Goal: Task Accomplishment & Management: Complete application form

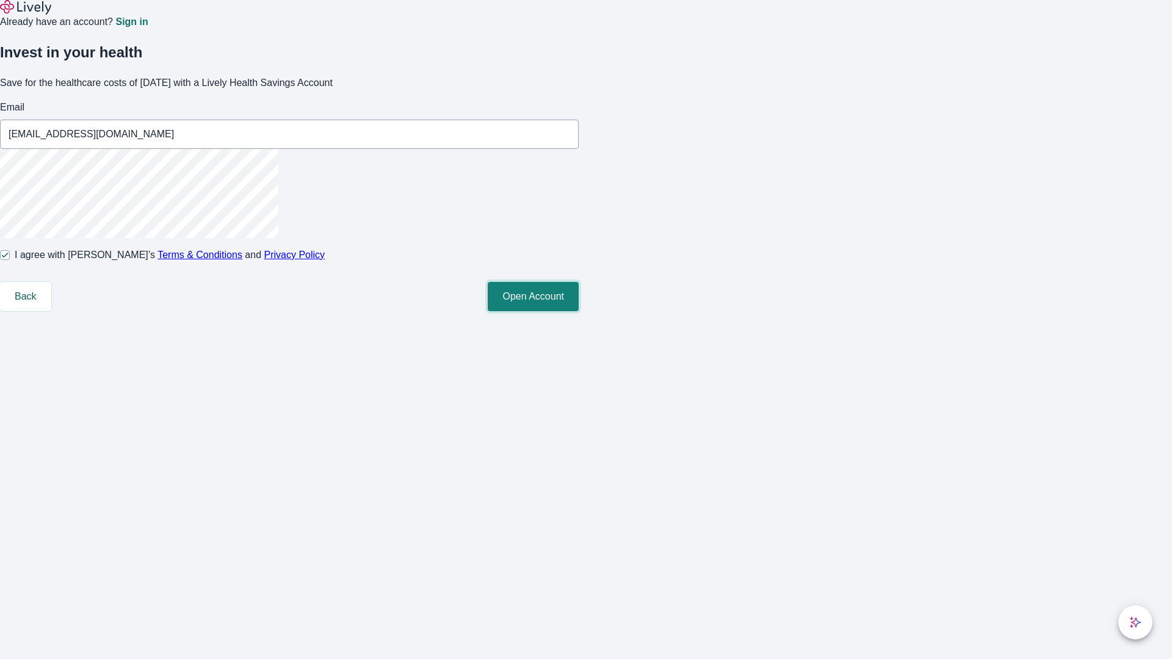
click at [578, 311] on button "Open Account" at bounding box center [533, 296] width 91 height 29
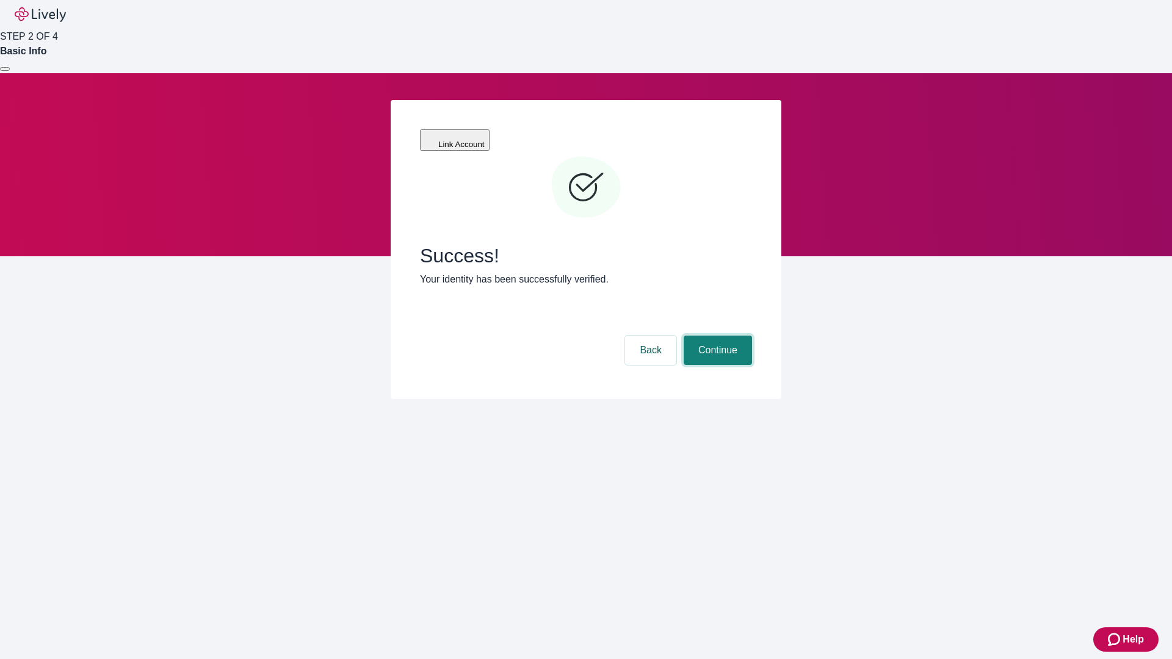
click at [716, 336] on button "Continue" at bounding box center [717, 350] width 68 height 29
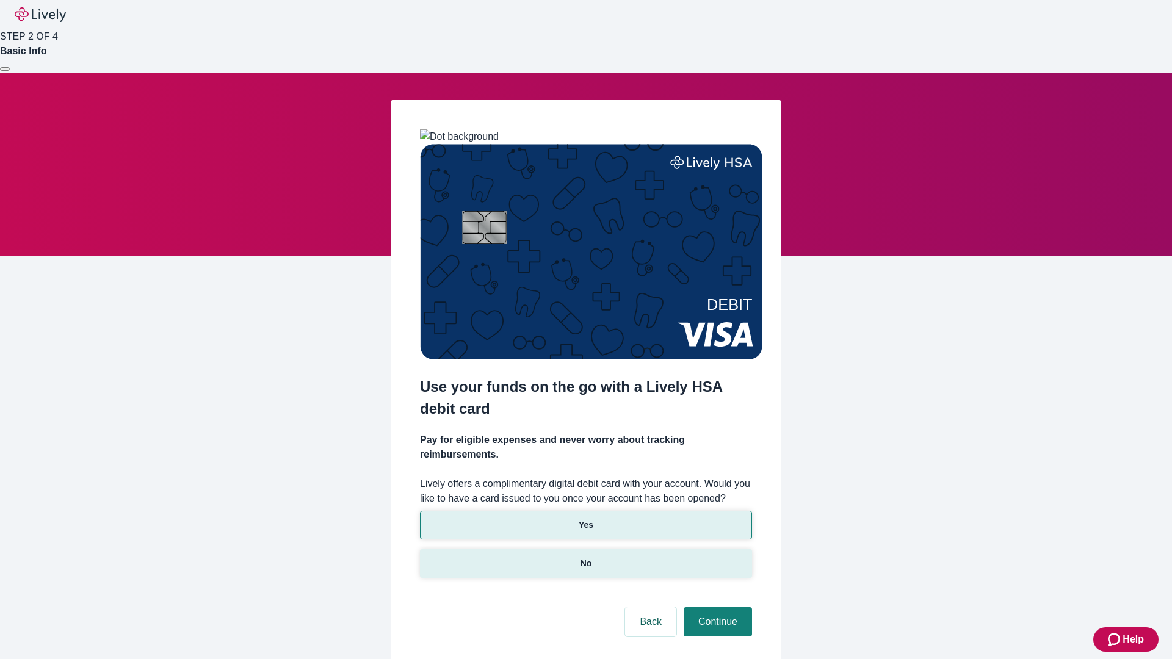
click at [585, 557] on p "No" at bounding box center [586, 563] width 12 height 13
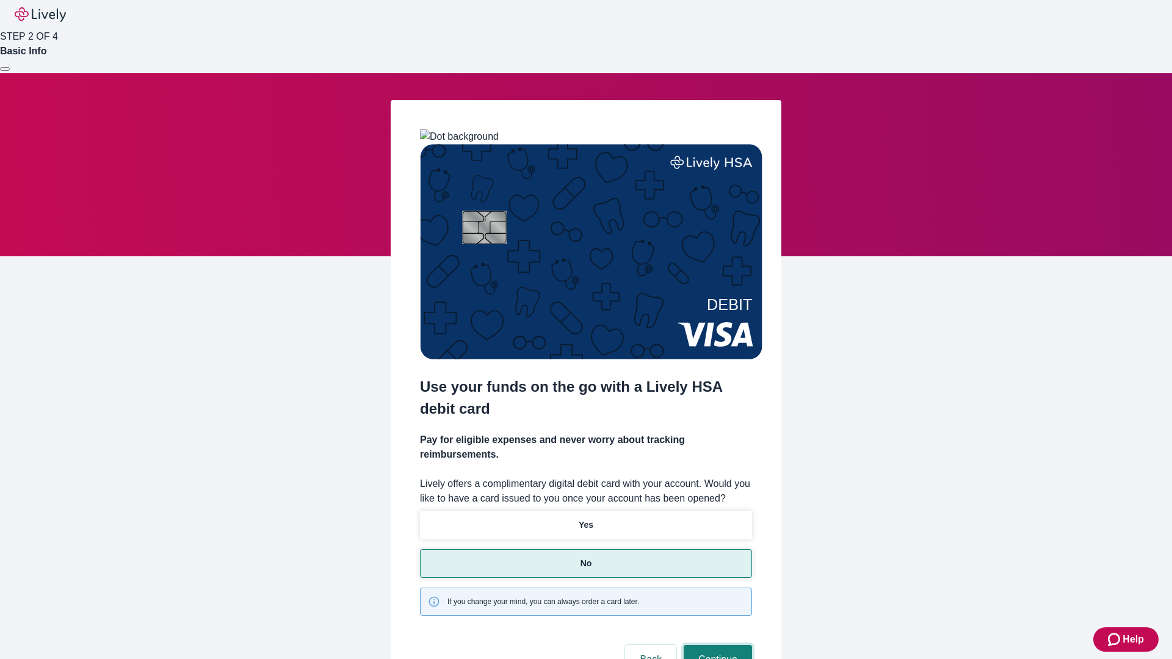
click at [716, 645] on button "Continue" at bounding box center [717, 659] width 68 height 29
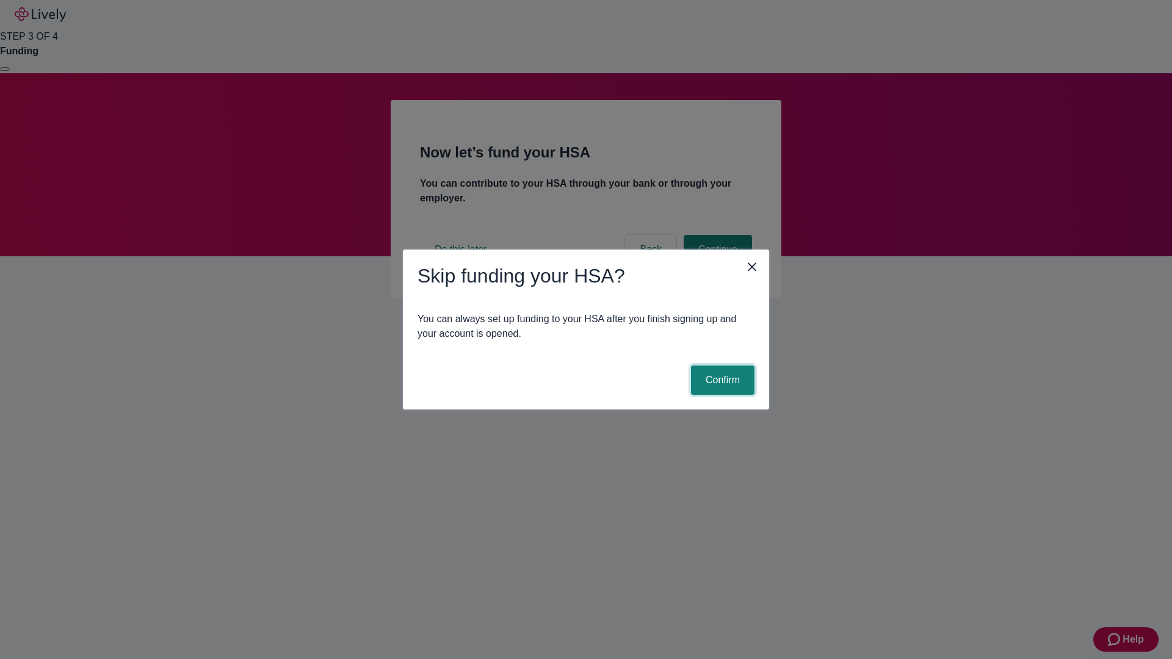
click at [721, 380] on button "Confirm" at bounding box center [722, 379] width 63 height 29
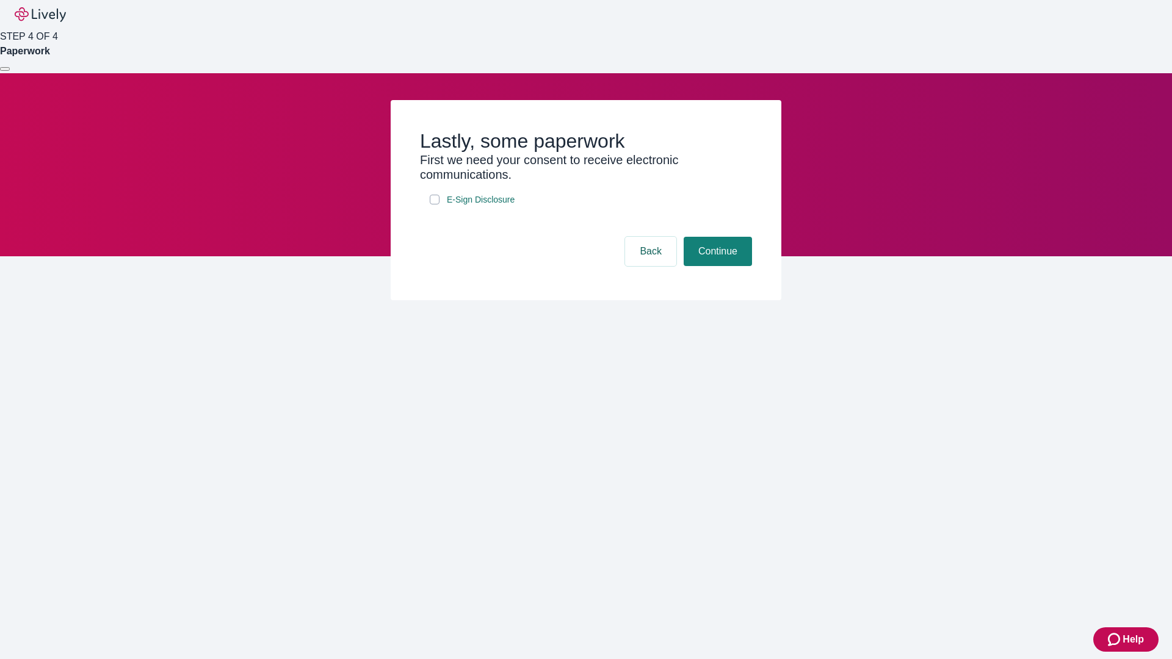
click at [434, 204] on input "E-Sign Disclosure" at bounding box center [435, 200] width 10 height 10
checkbox input "true"
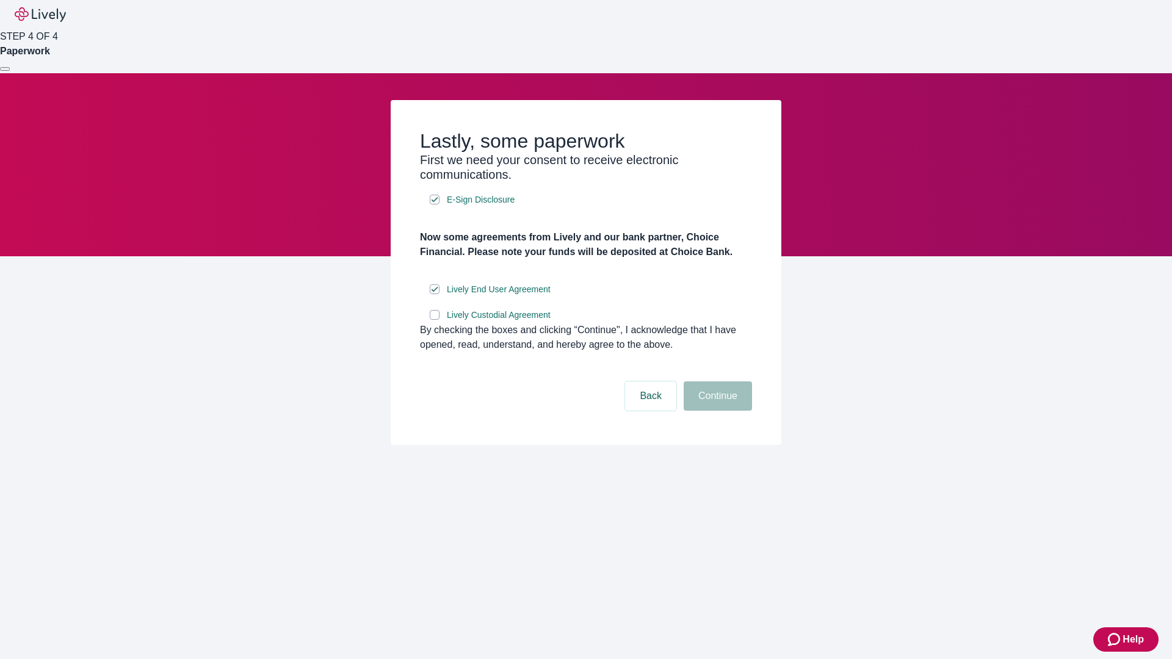
click at [434, 320] on input "Lively Custodial Agreement" at bounding box center [435, 315] width 10 height 10
checkbox input "true"
click at [716, 411] on button "Continue" at bounding box center [717, 395] width 68 height 29
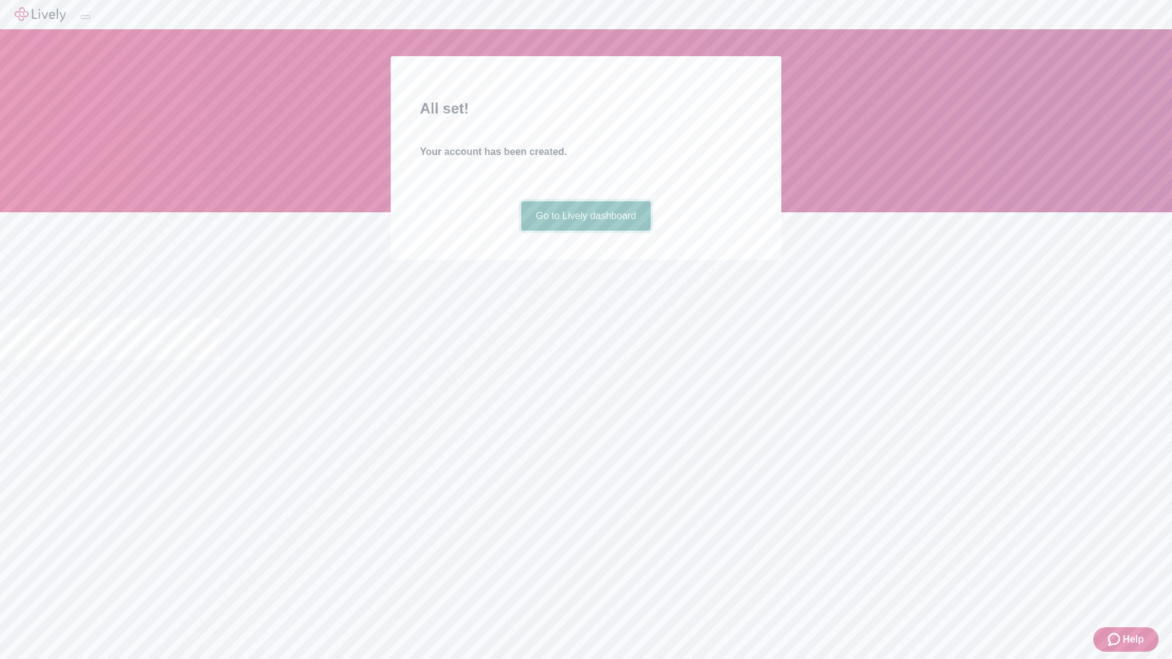
click at [585, 231] on link "Go to Lively dashboard" at bounding box center [586, 215] width 130 height 29
